Goal: Information Seeking & Learning: Learn about a topic

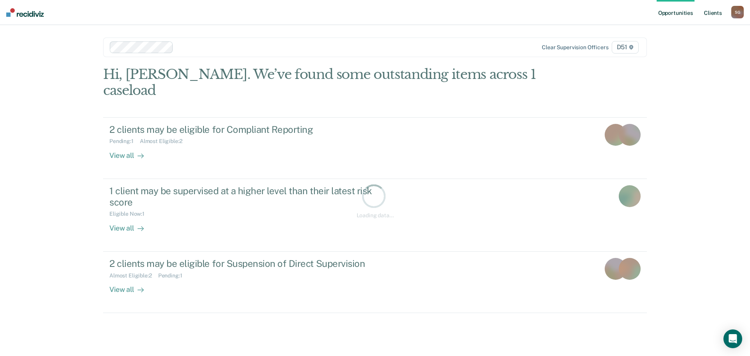
click at [714, 9] on link "Client s" at bounding box center [712, 12] width 21 height 25
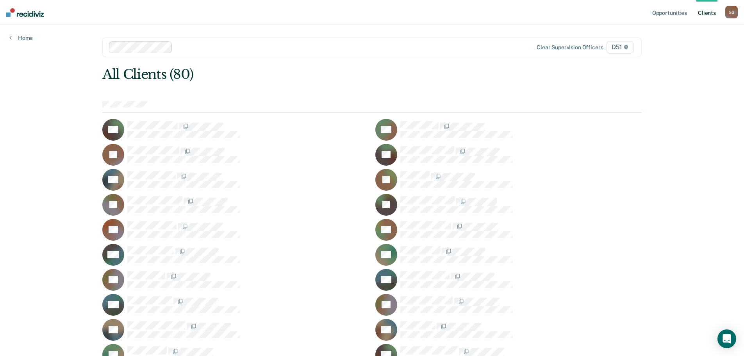
scroll to position [790, 0]
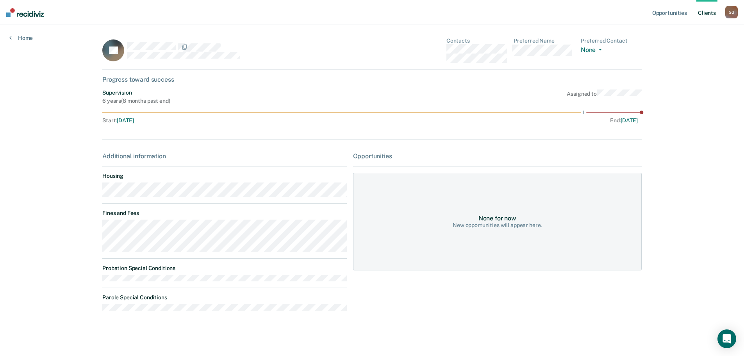
click at [73, 228] on div "Opportunities Client s [PERSON_NAME] S G Profile How it works Log Out Home AT C…" at bounding box center [372, 178] width 744 height 357
click at [94, 231] on main "AT Contacts Preferred Name Preferred Contact None Call Text Email None Progress…" at bounding box center [372, 182] width 558 height 314
click at [706, 14] on link "Client s" at bounding box center [706, 12] width 21 height 25
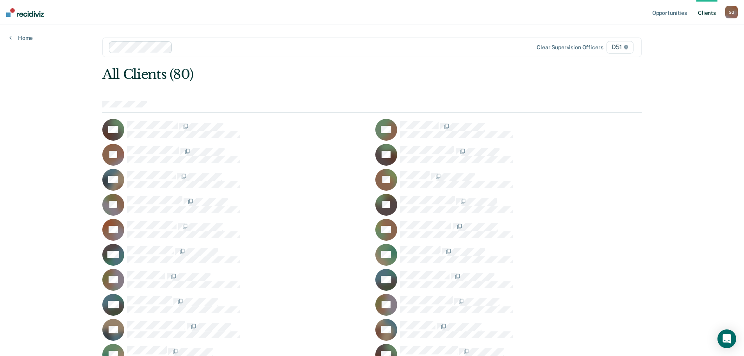
scroll to position [372, 0]
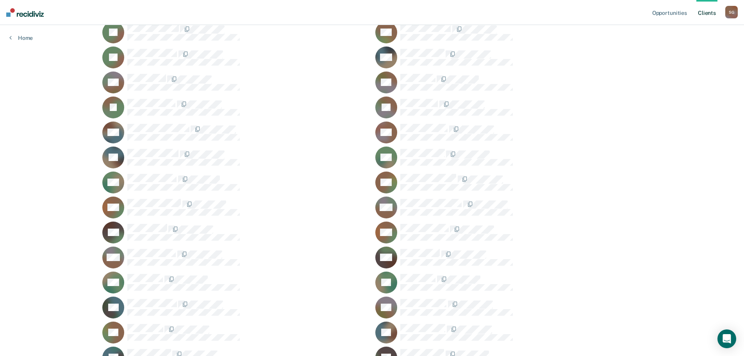
click at [141, 172] on div "CM" at bounding box center [235, 182] width 266 height 22
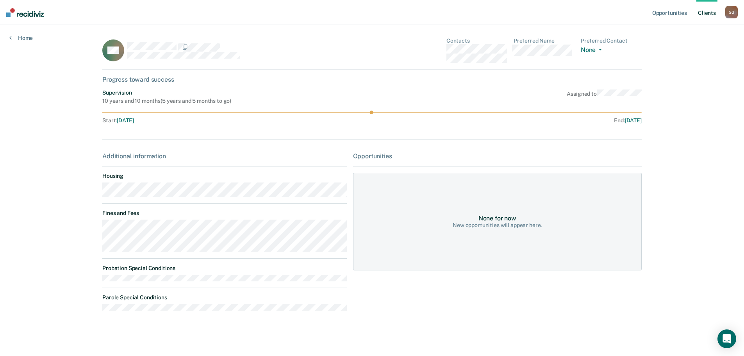
click at [90, 233] on div "Opportunities Client s [PERSON_NAME] S G Profile How it works Log Out Home CM C…" at bounding box center [372, 178] width 744 height 357
click at [707, 11] on link "Client s" at bounding box center [706, 12] width 21 height 25
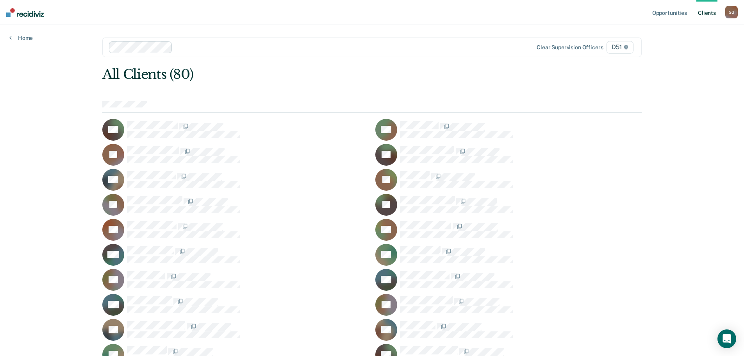
scroll to position [522, 0]
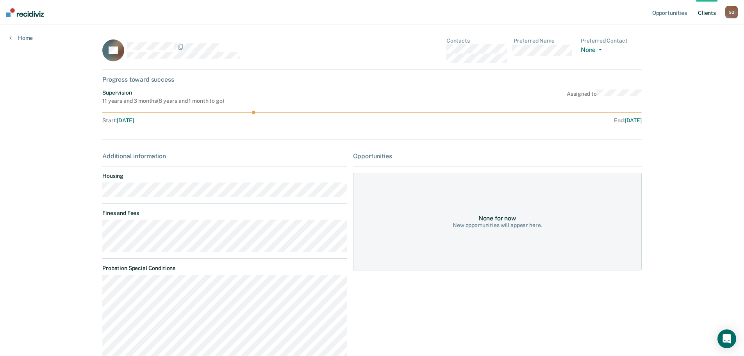
click at [98, 229] on main "LO Contacts Preferred Name Preferred Contact None Call Text Email None Progress…" at bounding box center [372, 253] width 558 height 456
click at [356, 100] on div "Supervision 11 years and 3 months ( 8 years and 1 month to go ) Assigned to" at bounding box center [371, 96] width 539 height 15
